Goal: Navigation & Orientation: Find specific page/section

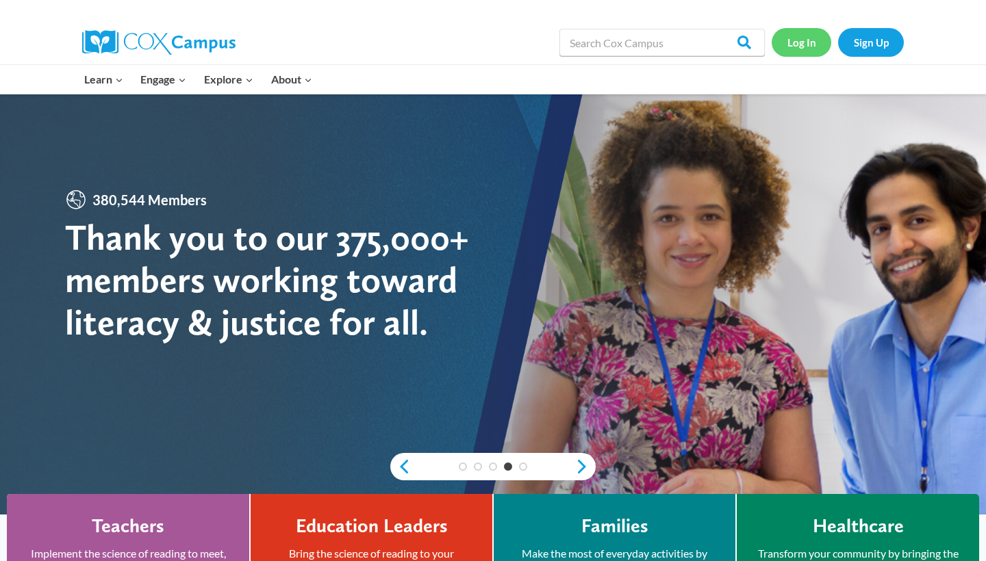
click at [795, 44] on link "Log In" at bounding box center [801, 42] width 60 height 28
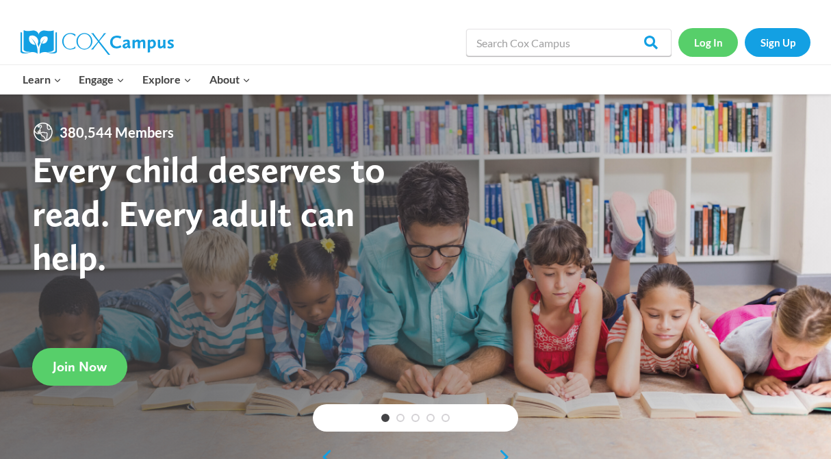
click at [714, 42] on link "Log In" at bounding box center [708, 42] width 60 height 28
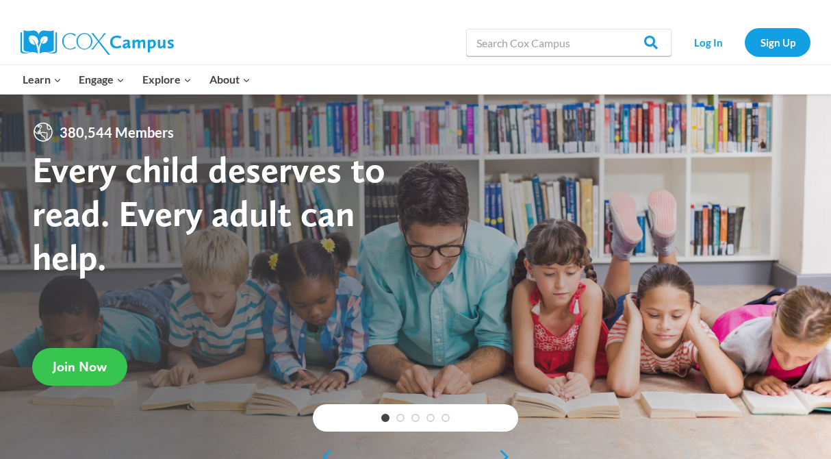
click at [68, 374] on link "Join Now" at bounding box center [79, 367] width 95 height 38
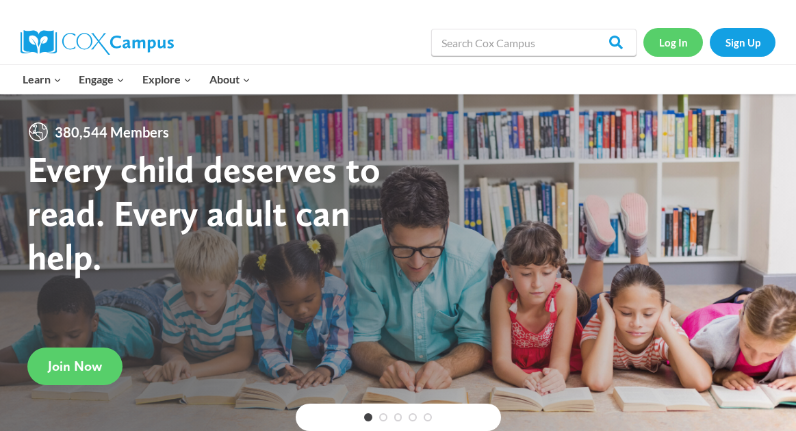
click at [677, 38] on link "Log In" at bounding box center [673, 42] width 60 height 28
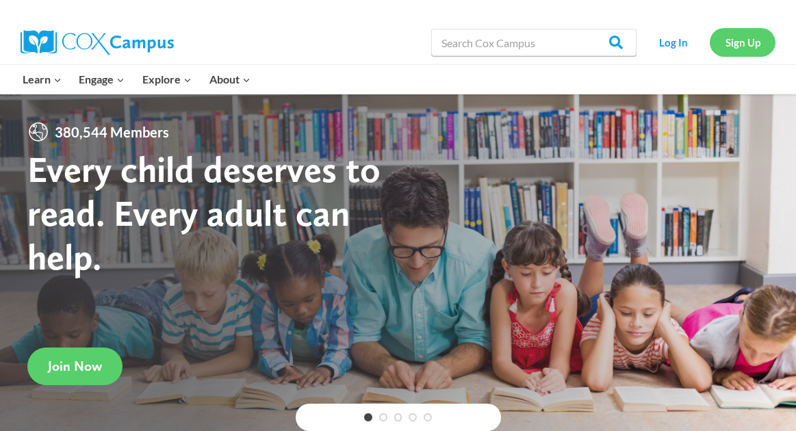
click at [762, 47] on link "Sign Up" at bounding box center [743, 42] width 66 height 28
